Goal: Task Accomplishment & Management: Manage account settings

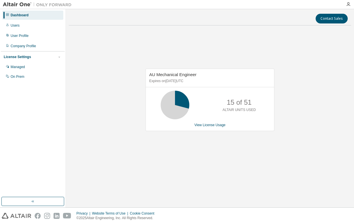
click at [171, 108] on icon at bounding box center [175, 105] width 14 height 14
click at [214, 125] on link "View License Usage" at bounding box center [209, 125] width 31 height 4
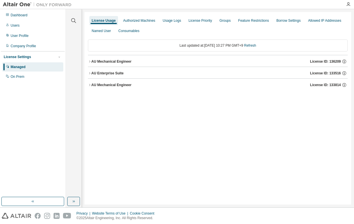
click at [90, 63] on icon "button" at bounding box center [89, 61] width 3 height 3
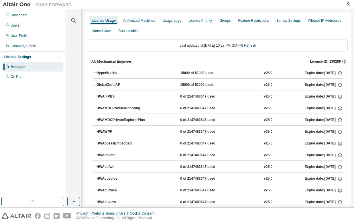
click at [94, 72] on icon "button" at bounding box center [94, 73] width 3 height 3
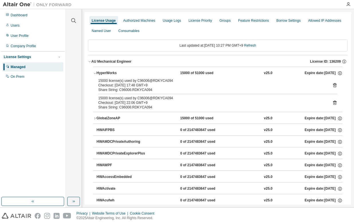
click at [334, 85] on icon at bounding box center [334, 85] width 1 height 1
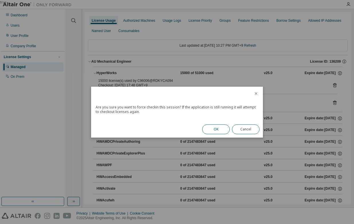
click at [214, 130] on button "OK" at bounding box center [215, 129] width 27 height 10
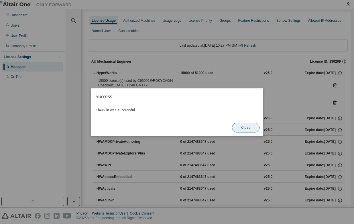
click at [243, 127] on button "Close" at bounding box center [245, 128] width 27 height 10
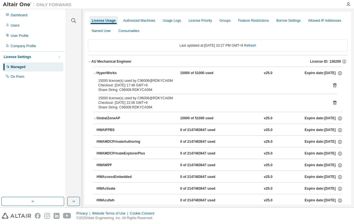
click at [332, 103] on icon at bounding box center [334, 102] width 5 height 5
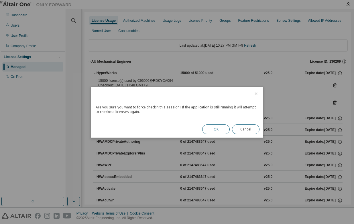
click at [222, 130] on button "OK" at bounding box center [215, 129] width 27 height 10
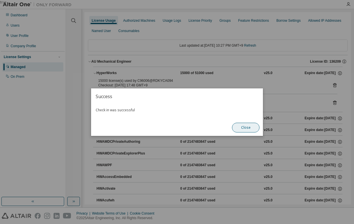
click at [241, 124] on button "Close" at bounding box center [245, 128] width 27 height 10
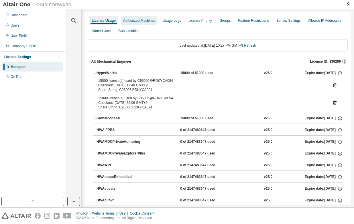
click at [128, 20] on div "Authorized Machines" at bounding box center [139, 20] width 32 height 5
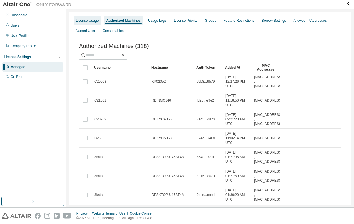
click at [94, 21] on div "License Usage" at bounding box center [87, 20] width 23 height 5
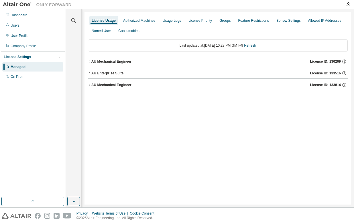
click at [89, 62] on icon "button" at bounding box center [89, 61] width 3 height 3
